Goal: Task Accomplishment & Management: Complete application form

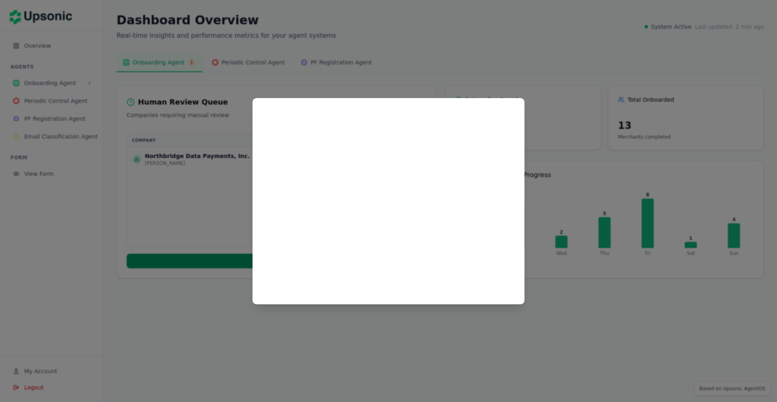
click at [526, 82] on div at bounding box center [388, 201] width 777 height 402
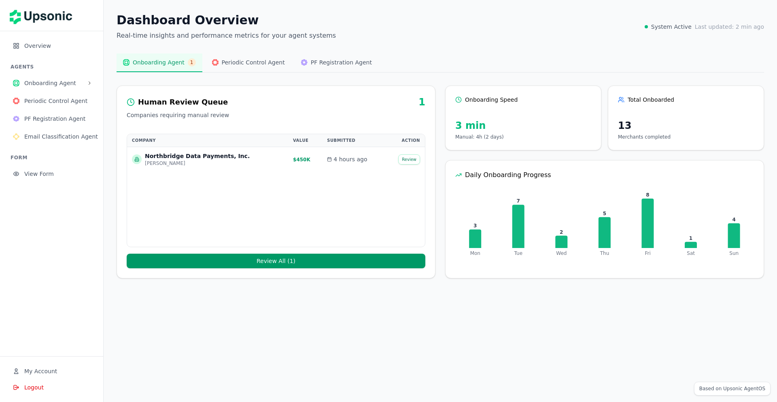
click at [64, 83] on span "Onboarding Agent" at bounding box center [54, 83] width 60 height 8
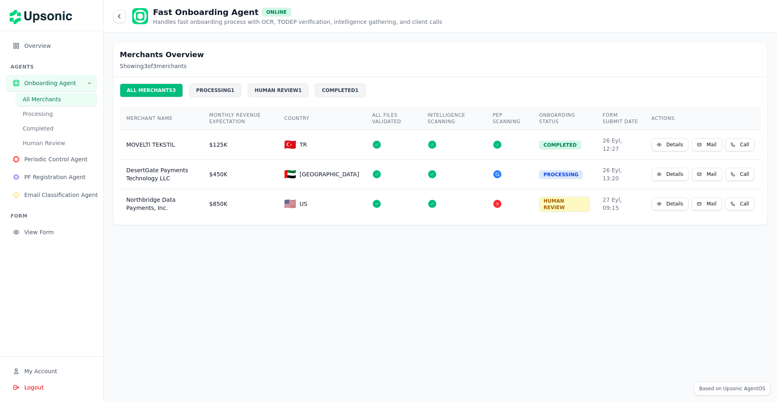
click at [49, 108] on button "Processing" at bounding box center [56, 113] width 81 height 13
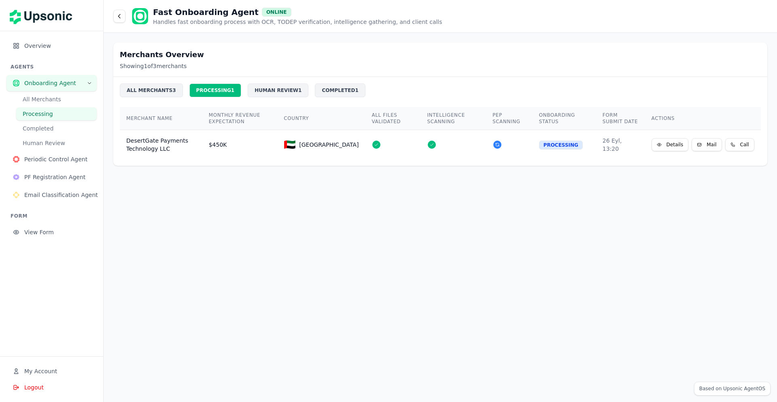
click at [49, 122] on button "Completed" at bounding box center [56, 128] width 81 height 13
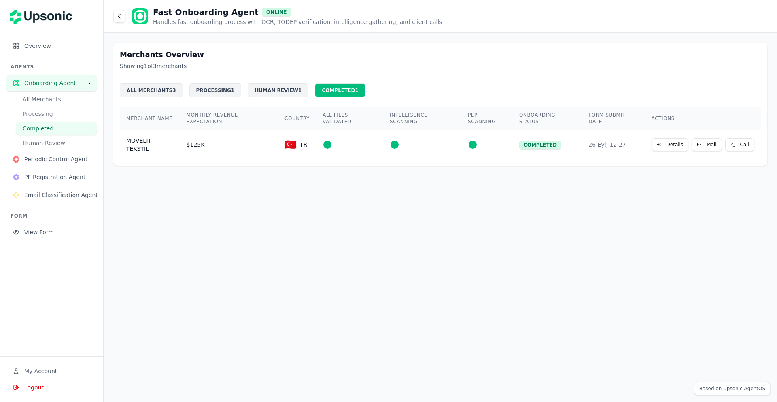
click at [50, 156] on span "Periodic Control Agent" at bounding box center [57, 159] width 66 height 8
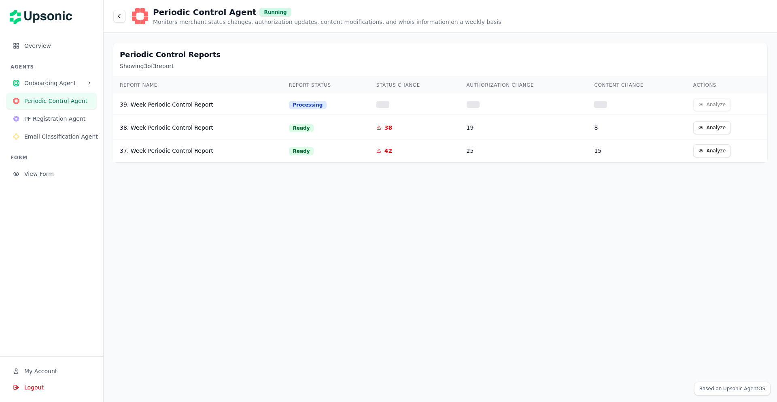
click at [53, 124] on button "PF Registration Agent" at bounding box center [51, 119] width 90 height 16
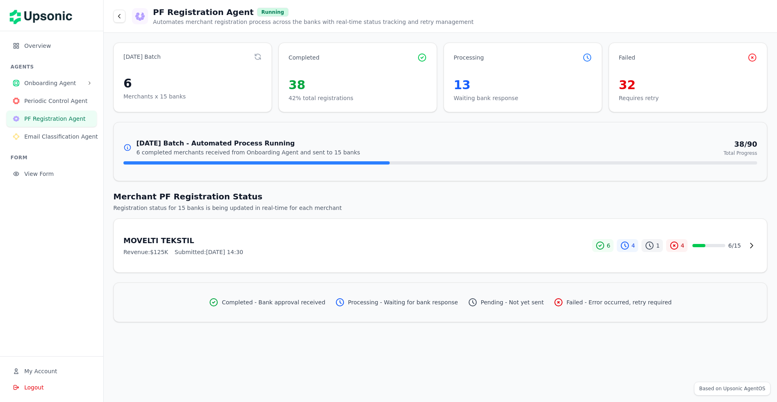
click at [53, 133] on span "Email Classification Agent" at bounding box center [61, 136] width 74 height 8
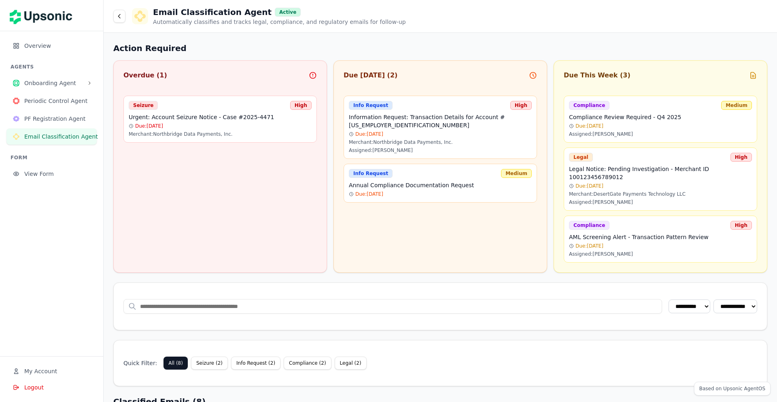
click at [67, 83] on span "Onboarding Agent" at bounding box center [54, 83] width 60 height 8
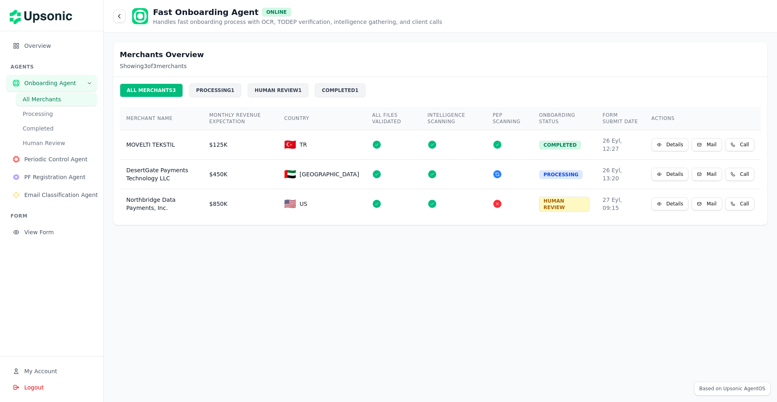
click at [57, 46] on span "Overview" at bounding box center [57, 46] width 66 height 8
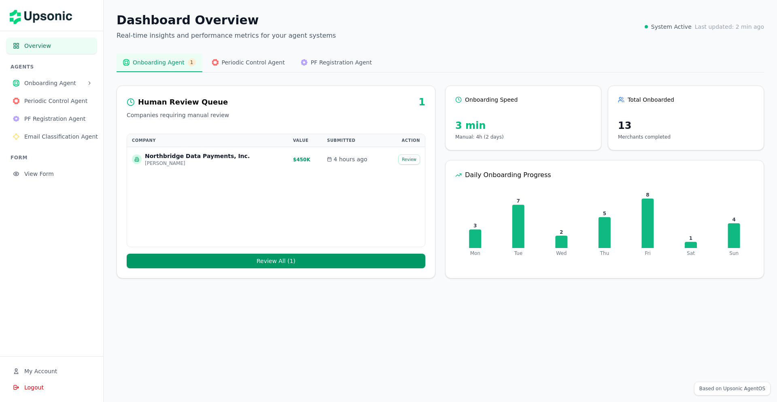
click at [51, 79] on span "Onboarding Agent" at bounding box center [54, 83] width 60 height 8
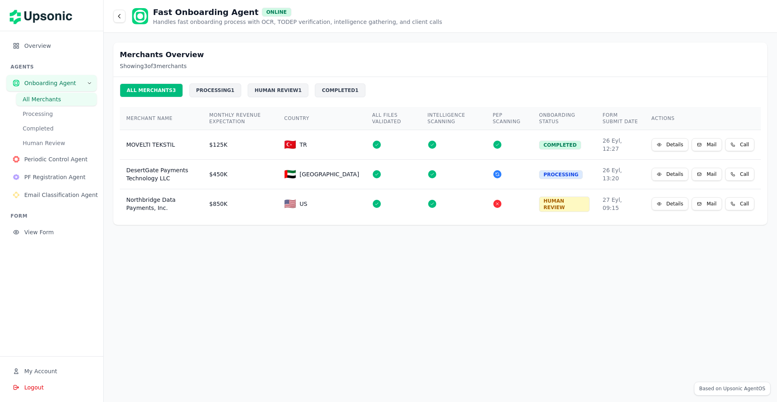
click at [157, 140] on div "MOVELTI TEKSTIL" at bounding box center [161, 144] width 70 height 8
click at [683, 142] on button "Details" at bounding box center [670, 144] width 37 height 13
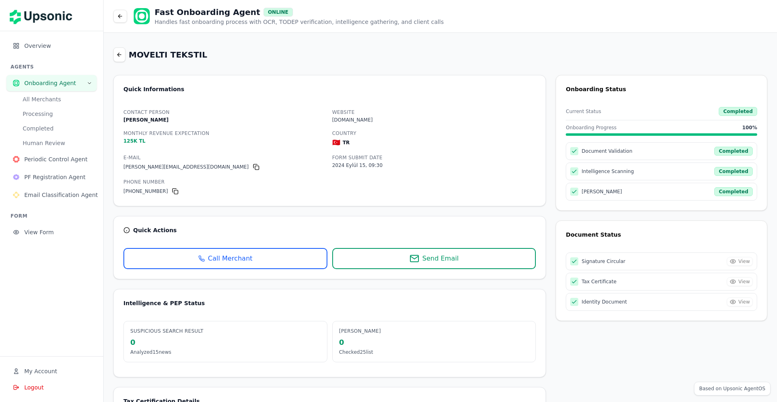
click at [710, 144] on div "Document Validation Completed" at bounding box center [661, 151] width 191 height 18
click at [116, 12] on button at bounding box center [120, 16] width 14 height 13
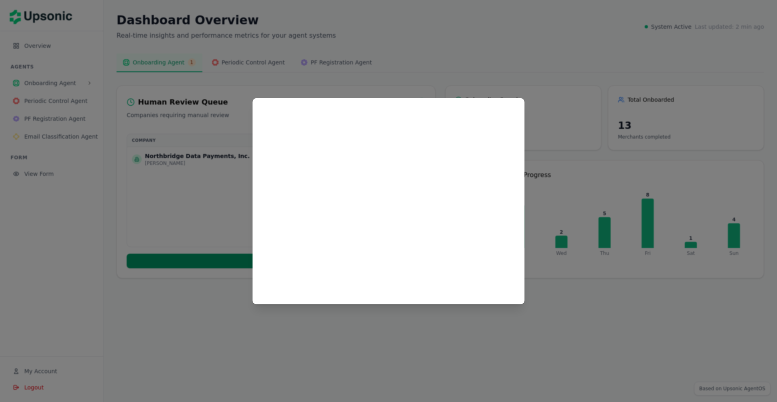
click at [206, 127] on div at bounding box center [388, 201] width 777 height 402
click at [550, 85] on div at bounding box center [388, 201] width 777 height 402
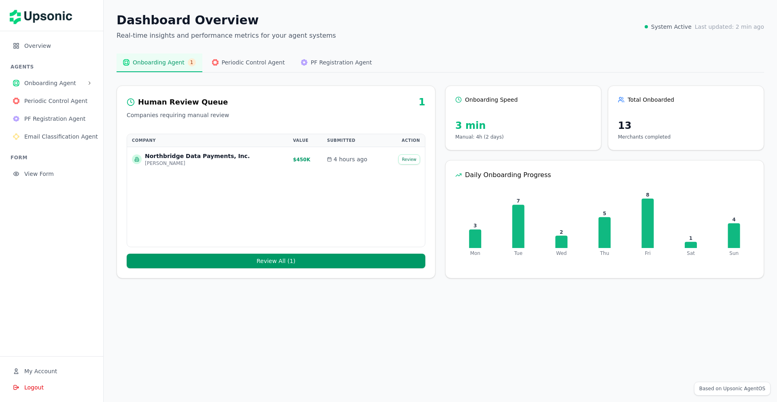
click at [41, 172] on span "View Form" at bounding box center [57, 174] width 66 height 8
click at [487, 24] on div "Dashboard Overview Real-time insights and performance metrics for your agent sy…" at bounding box center [441, 27] width 648 height 28
click at [543, 309] on main "Dashboard Overview Real-time insights and performance metrics for your agent sy…" at bounding box center [441, 201] width 674 height 402
click at [651, 75] on div "Dashboard Overview Real-time insights and performance metrics for your agent sy…" at bounding box center [441, 145] width 674 height 291
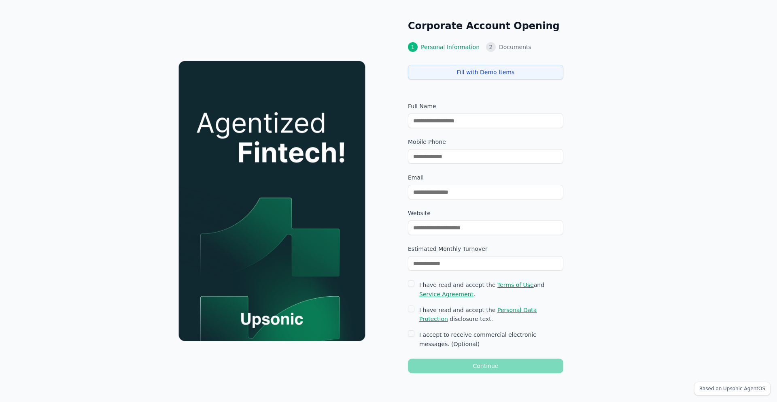
click at [476, 72] on button "Fill with Demo Items" at bounding box center [485, 72] width 155 height 15
type input "**********"
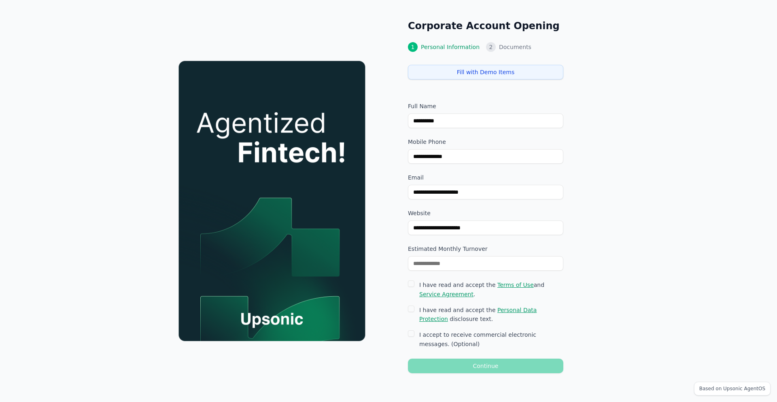
type input "********"
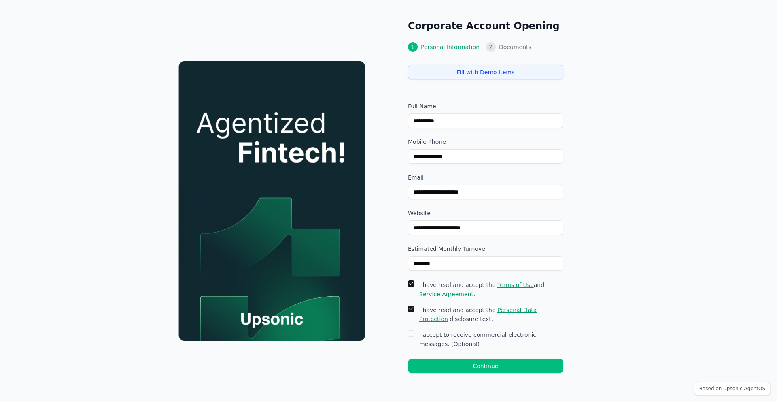
click at [485, 364] on button "Continue" at bounding box center [485, 365] width 155 height 15
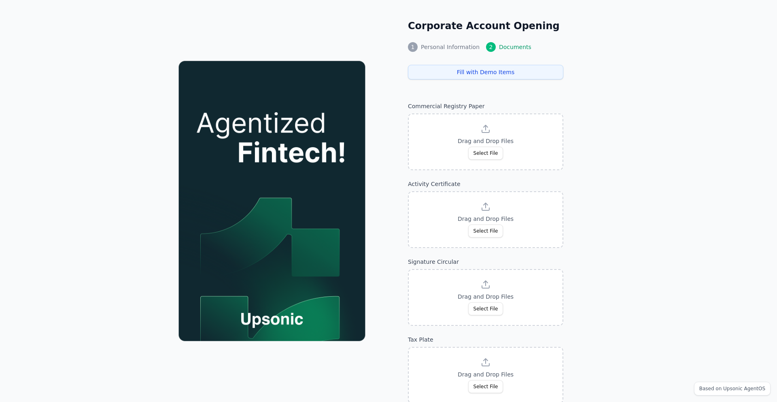
click at [489, 74] on button "Fill with Demo Items" at bounding box center [485, 72] width 155 height 15
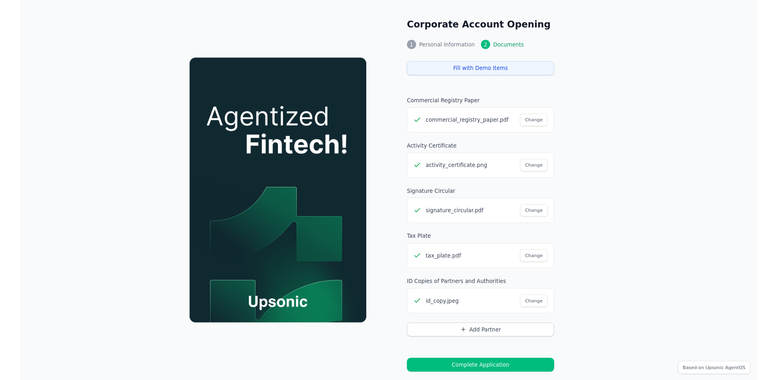
scroll to position [11, 0]
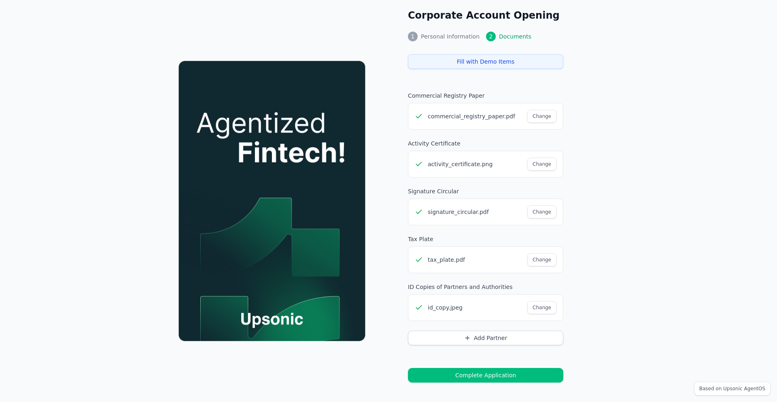
click at [487, 375] on button "Complete Application" at bounding box center [485, 375] width 155 height 15
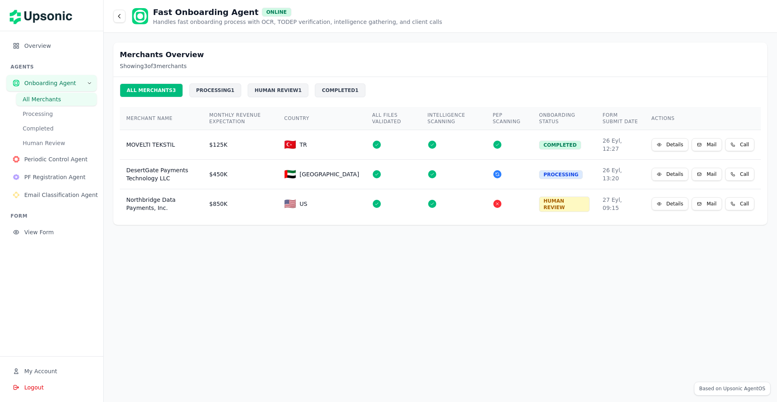
click at [71, 173] on span "PF Registration Agent" at bounding box center [57, 177] width 66 height 8
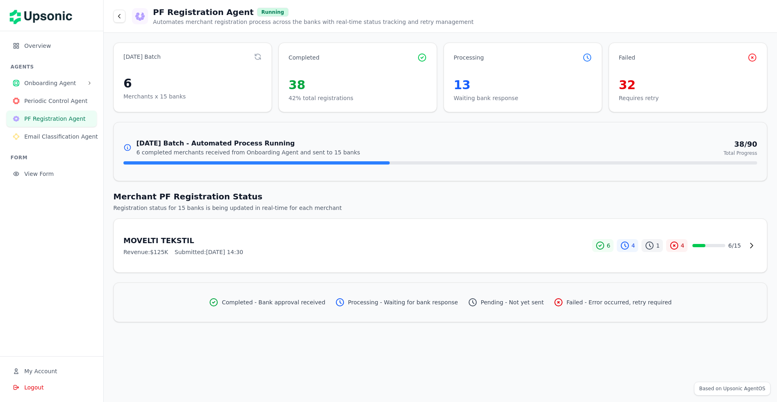
click at [193, 23] on p "Automates merchant registration process across the banks with real-time status …" at bounding box center [313, 22] width 321 height 8
click at [219, 23] on p "Automates merchant registration process across the banks with real-time status …" at bounding box center [313, 22] width 321 height 8
click at [39, 49] on span "Overview" at bounding box center [57, 46] width 66 height 8
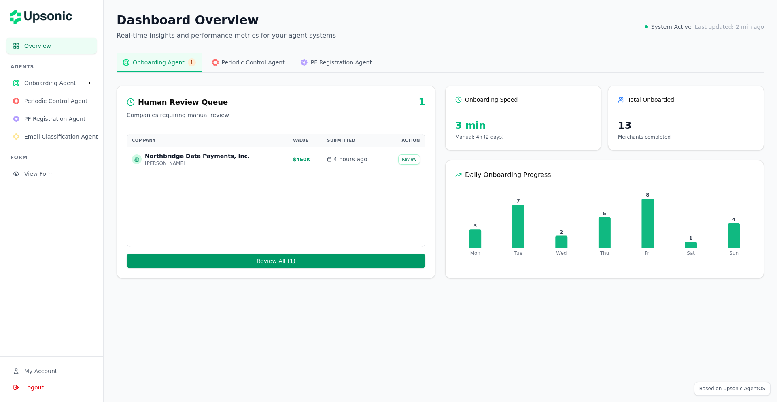
click at [577, 54] on div "Onboarding Agent 1 Periodic Control Agent PF Registration Agent" at bounding box center [441, 62] width 648 height 19
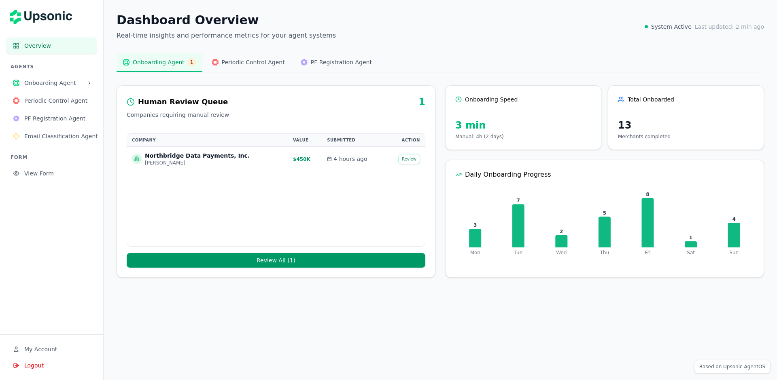
click at [42, 81] on span "Onboarding Agent" at bounding box center [54, 83] width 60 height 8
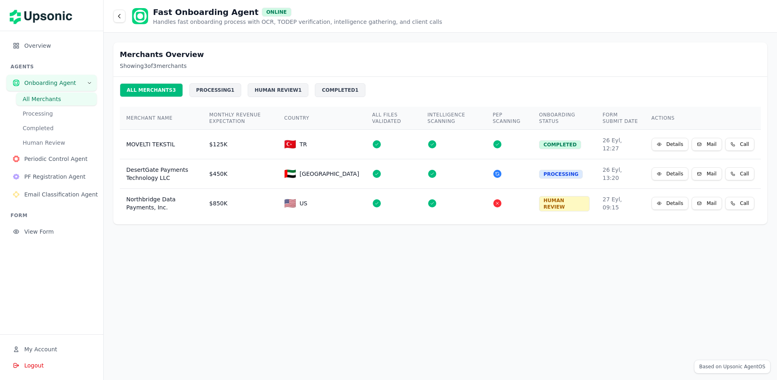
click at [40, 234] on span "View Form" at bounding box center [57, 232] width 66 height 8
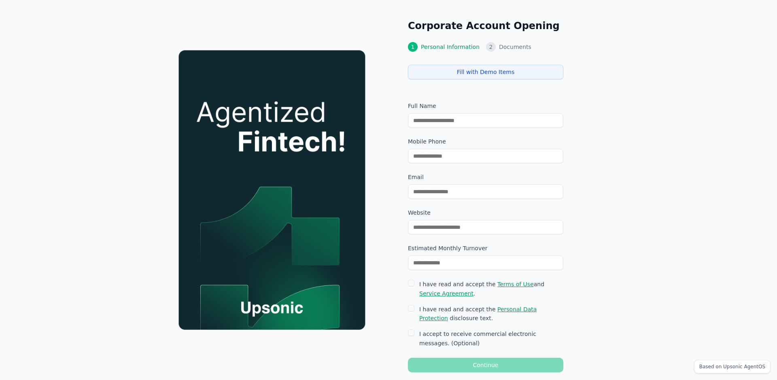
click at [510, 66] on button "Fill with Demo Items" at bounding box center [485, 72] width 155 height 15
type input "**********"
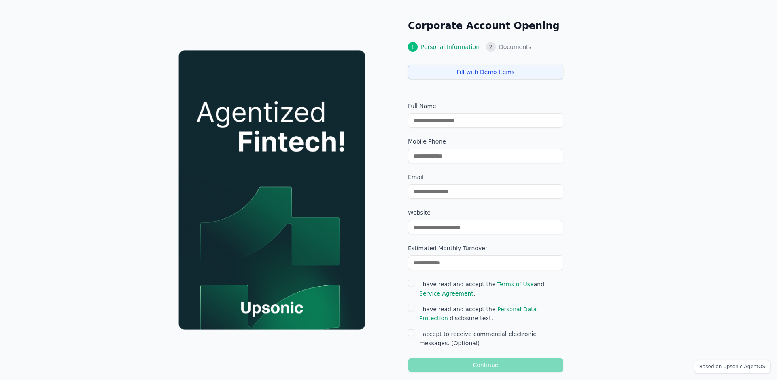
type input "********"
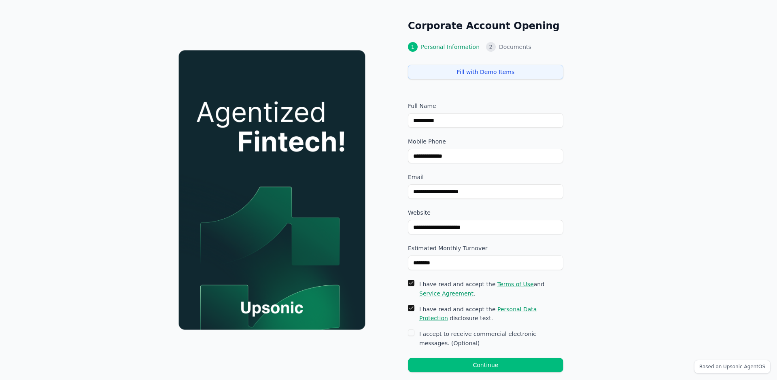
scroll to position [12, 0]
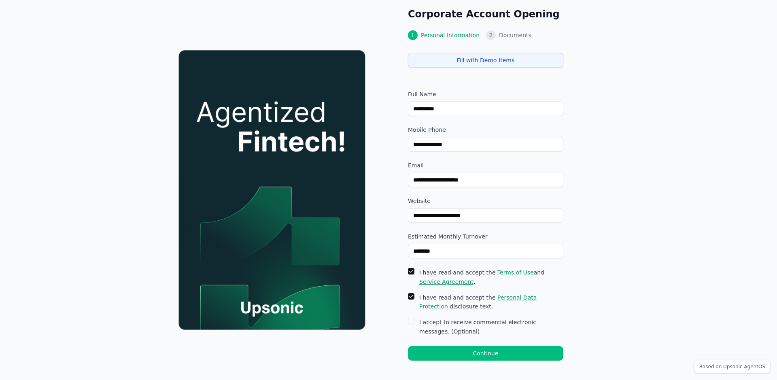
click at [477, 357] on button "Continue" at bounding box center [485, 353] width 155 height 15
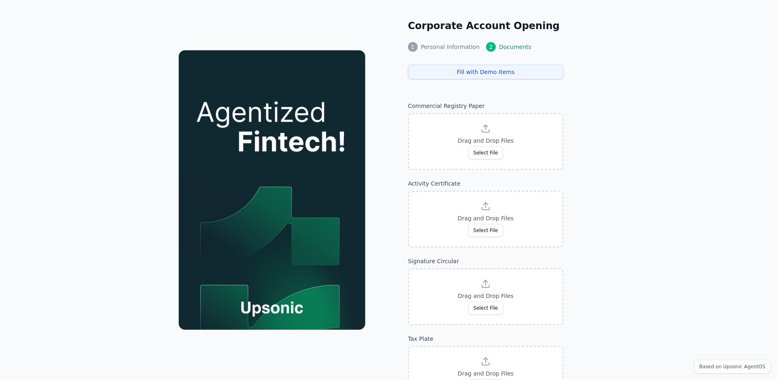
click at [500, 74] on button "Fill with Demo Items" at bounding box center [485, 72] width 155 height 15
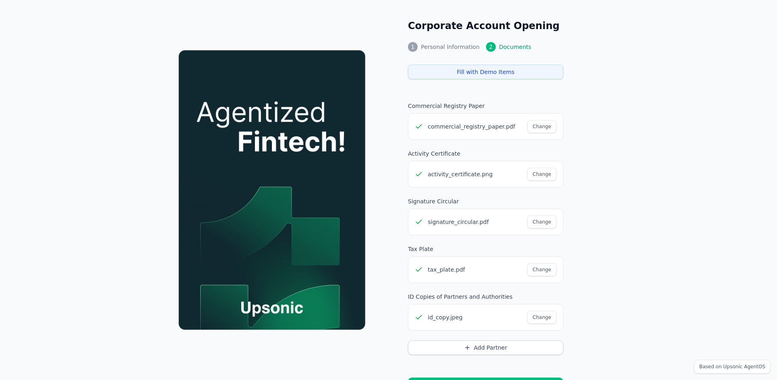
scroll to position [32, 0]
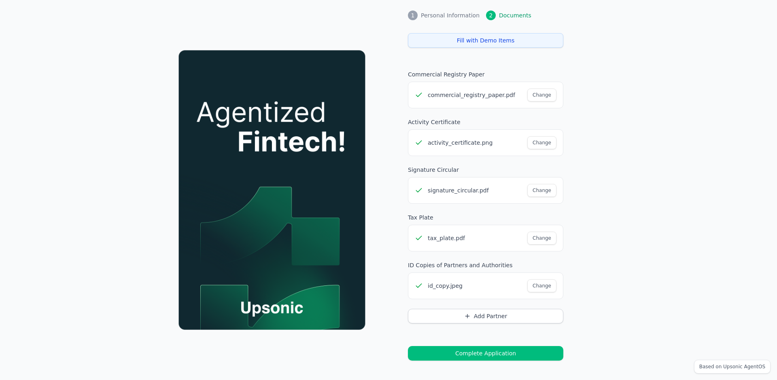
click at [465, 353] on button "Complete Application" at bounding box center [485, 353] width 155 height 15
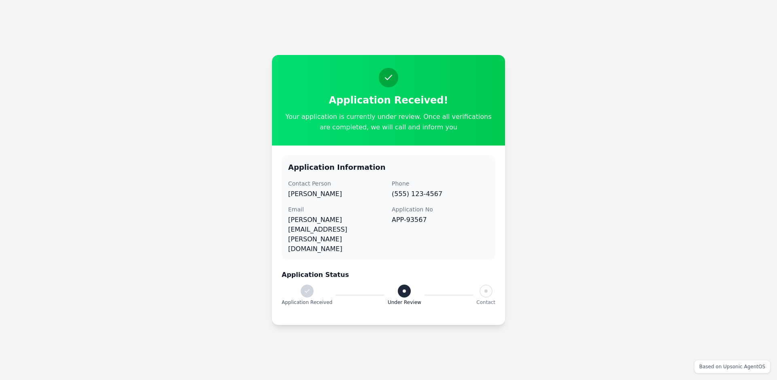
click at [178, 127] on div "Application Received! Your application is currently under review. Once all veri…" at bounding box center [388, 190] width 777 height 380
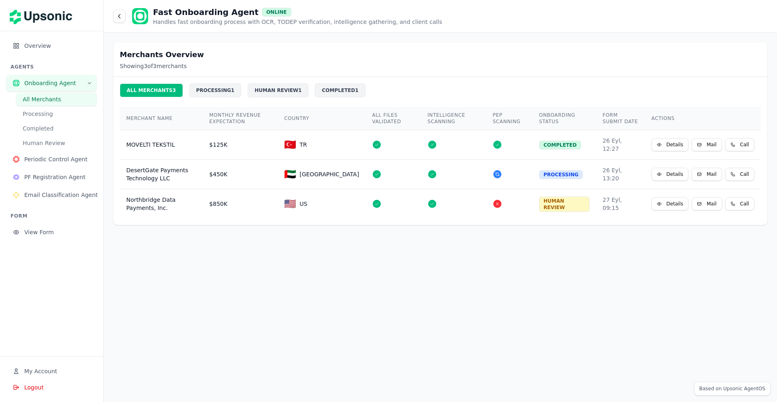
click at [36, 236] on span "View Form" at bounding box center [57, 232] width 66 height 8
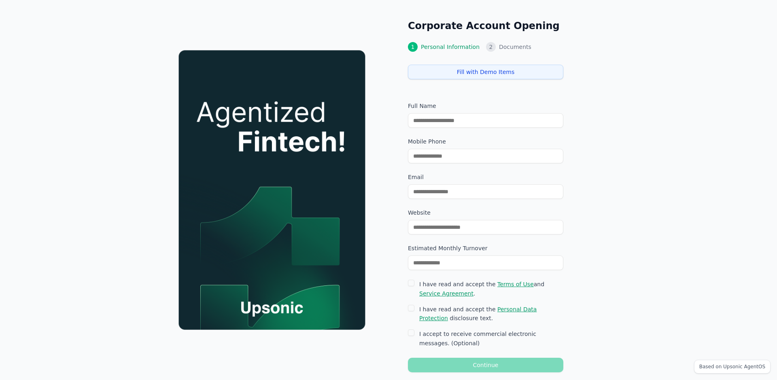
click at [622, 64] on div "Corporate Account Opening 1 Personal Information 2 Documents Fill with Demo Ite…" at bounding box center [583, 196] width 389 height 392
click at [487, 85] on div "Corporate Account Opening 1 Personal Information 2 Documents Fill with Demo Ite…" at bounding box center [485, 54] width 155 height 70
click at [487, 86] on div "Corporate Account Opening 1 Personal Information 2 Documents Fill with Demo Ite…" at bounding box center [485, 54] width 155 height 70
click at [487, 71] on button "Fill with Demo Items" at bounding box center [485, 72] width 155 height 15
type input "**********"
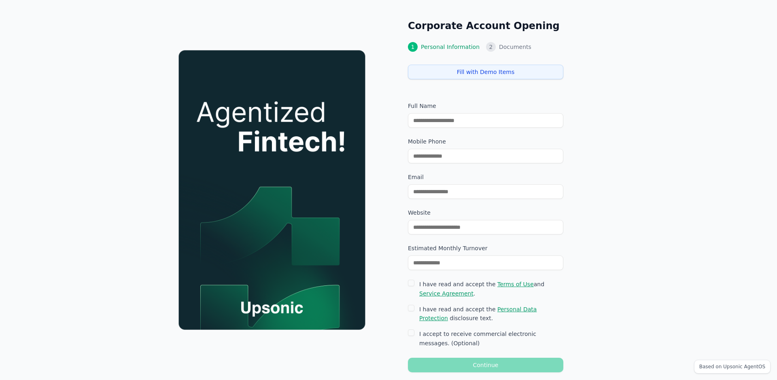
type input "**********"
type input "********"
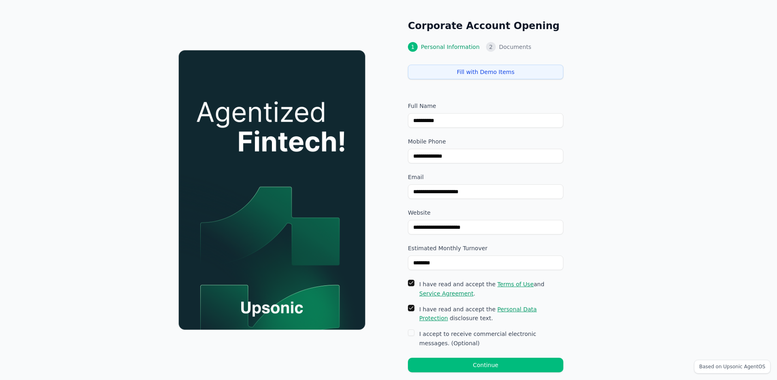
scroll to position [12, 0]
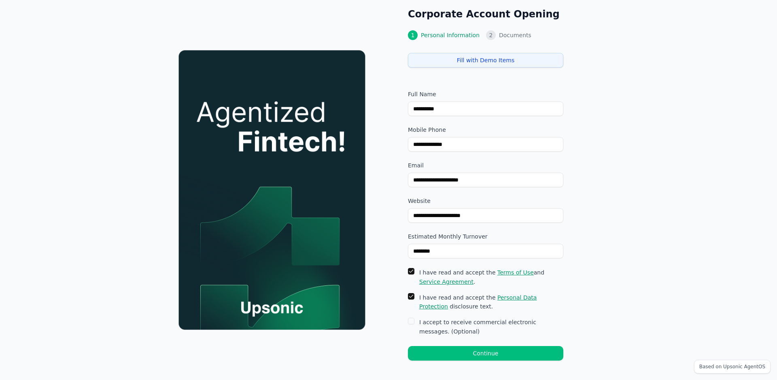
click at [484, 355] on button "Continue" at bounding box center [485, 353] width 155 height 15
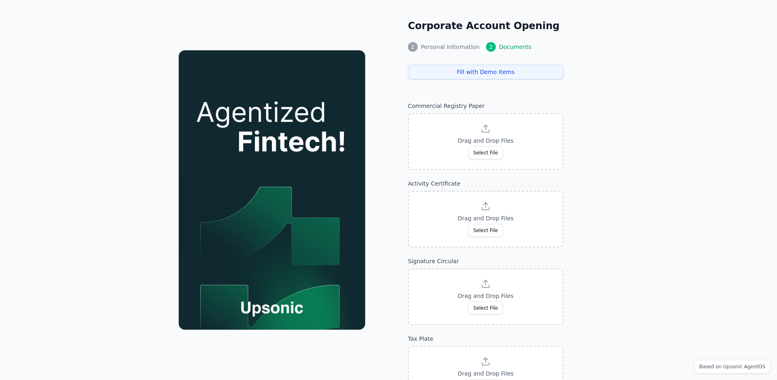
click at [488, 71] on button "Fill with Demo Items" at bounding box center [485, 72] width 155 height 15
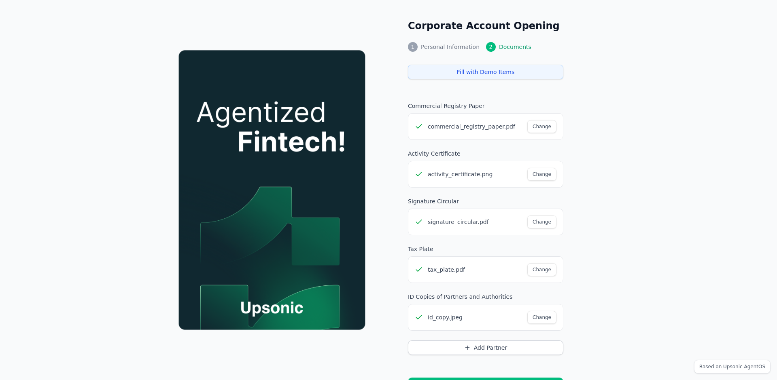
click at [592, 150] on div "Corporate Account Opening 1 Personal Information 2 Documents Fill with Demo Ite…" at bounding box center [583, 206] width 389 height 412
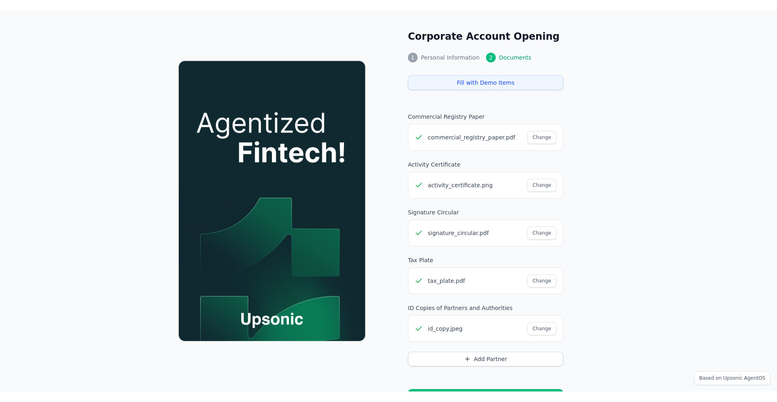
scroll to position [32, 0]
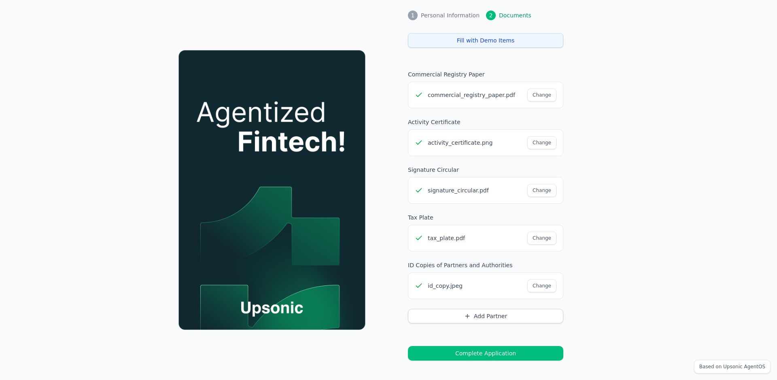
click at [463, 355] on button "Complete Application" at bounding box center [485, 353] width 155 height 15
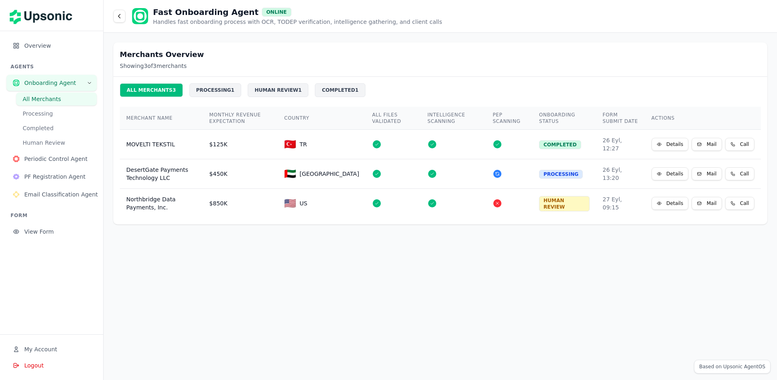
click at [550, 142] on div "COMPLETED" at bounding box center [560, 144] width 42 height 9
click at [549, 142] on div "COMPLETED" at bounding box center [560, 144] width 42 height 9
click at [553, 142] on div "COMPLETED" at bounding box center [560, 144] width 42 height 9
click at [551, 170] on div "PROCESSING" at bounding box center [561, 174] width 44 height 9
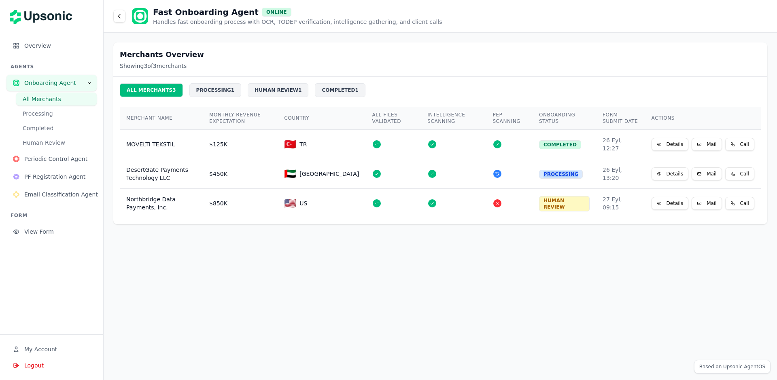
click at [551, 170] on div "PROCESSING" at bounding box center [561, 174] width 44 height 9
click at [555, 202] on div "HUMAN REVIEW" at bounding box center [564, 203] width 51 height 15
click at [519, 256] on div "Merchants Overview Showing 3 of 3 merchants ALL MERCHANTS 3 PROCESSING 1 HUMAN …" at bounding box center [441, 207] width 674 height 348
click at [46, 164] on button "Periodic Control Agent" at bounding box center [51, 159] width 90 height 16
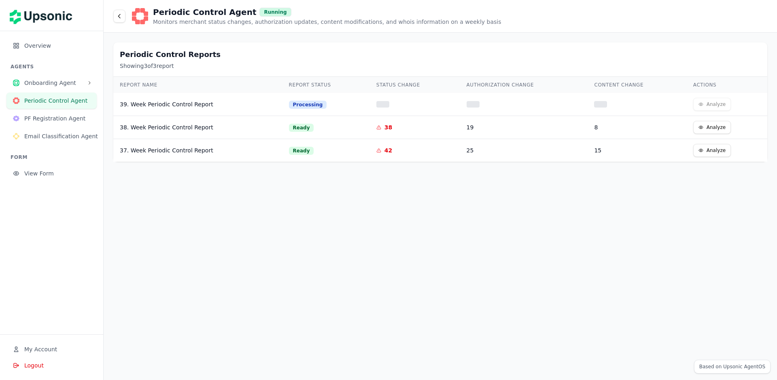
click at [66, 139] on span "Email Classification Agent" at bounding box center [61, 136] width 74 height 8
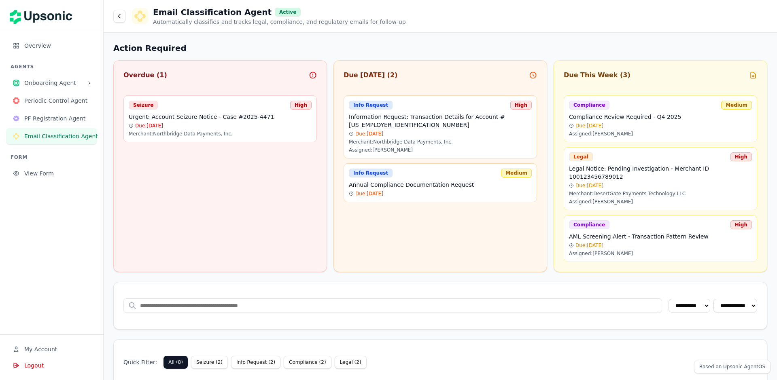
click at [117, 19] on button at bounding box center [119, 16] width 12 height 13
